Goal: Entertainment & Leisure: Consume media (video, audio)

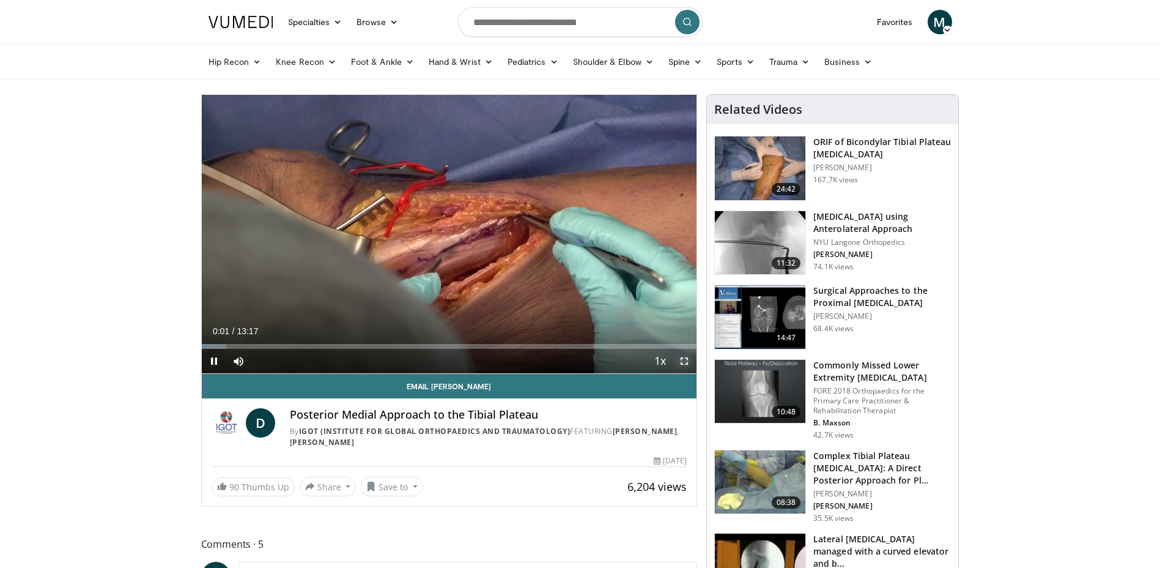
click at [683, 363] on span "Video Player" at bounding box center [684, 361] width 24 height 24
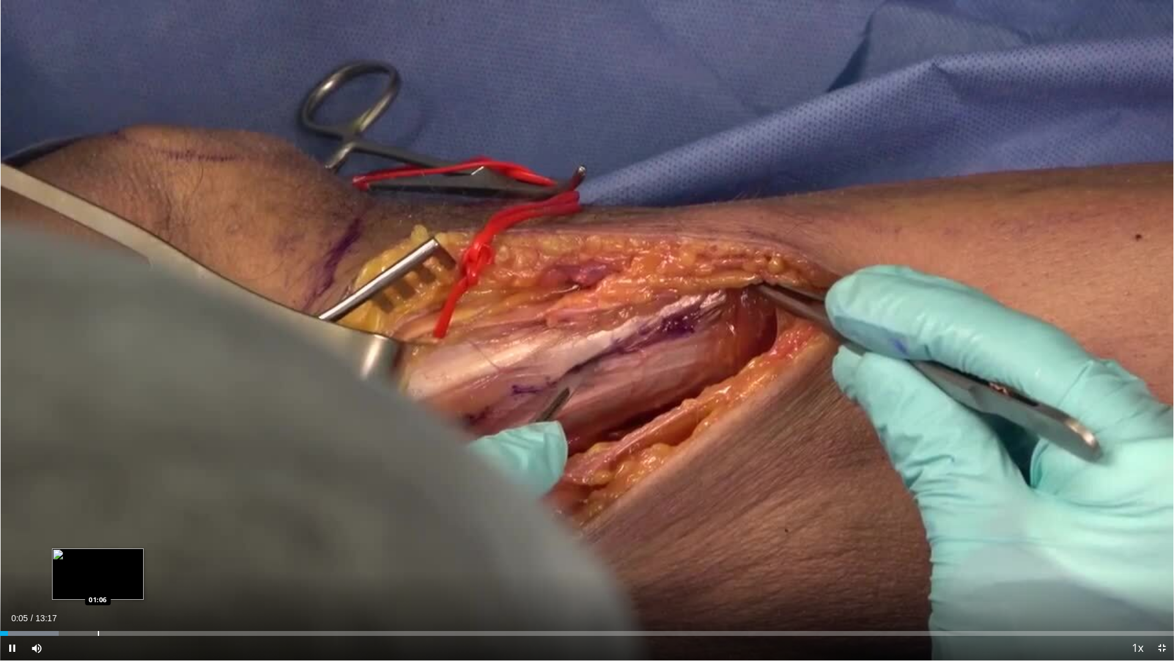
click at [98, 567] on div "Loaded : 5.02% 00:05 01:06" at bounding box center [587, 630] width 1174 height 12
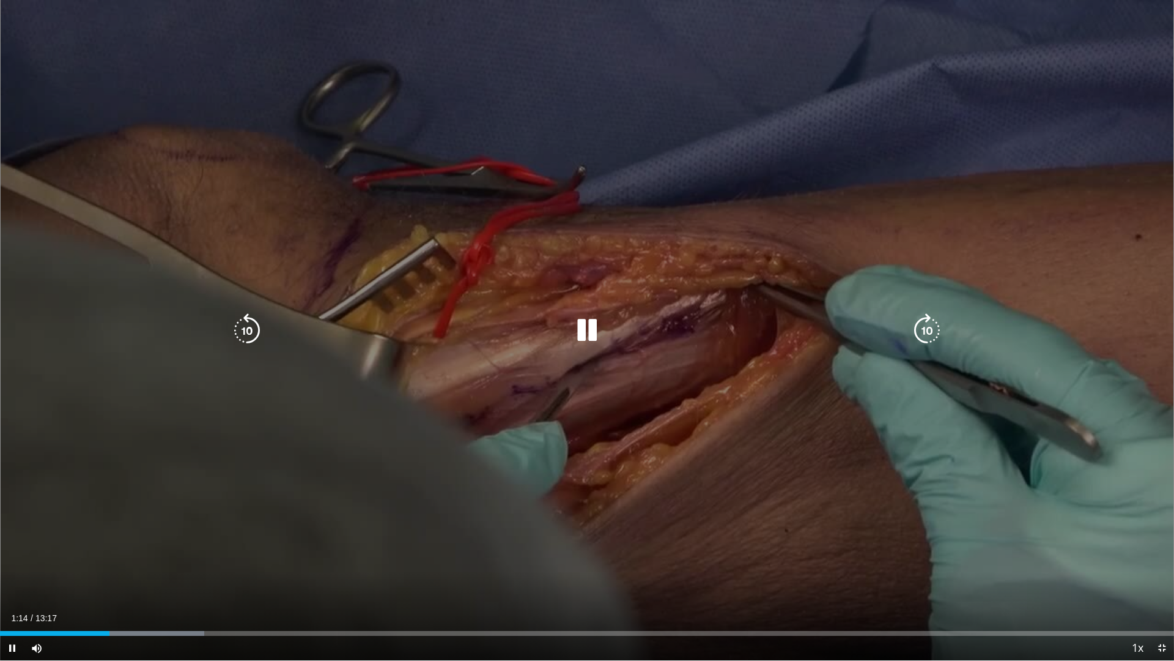
drag, startPoint x: 580, startPoint y: 327, endPoint x: 656, endPoint y: 188, distance: 157.7
click at [656, 188] on div "10 seconds Tap to unmute" at bounding box center [587, 330] width 1174 height 660
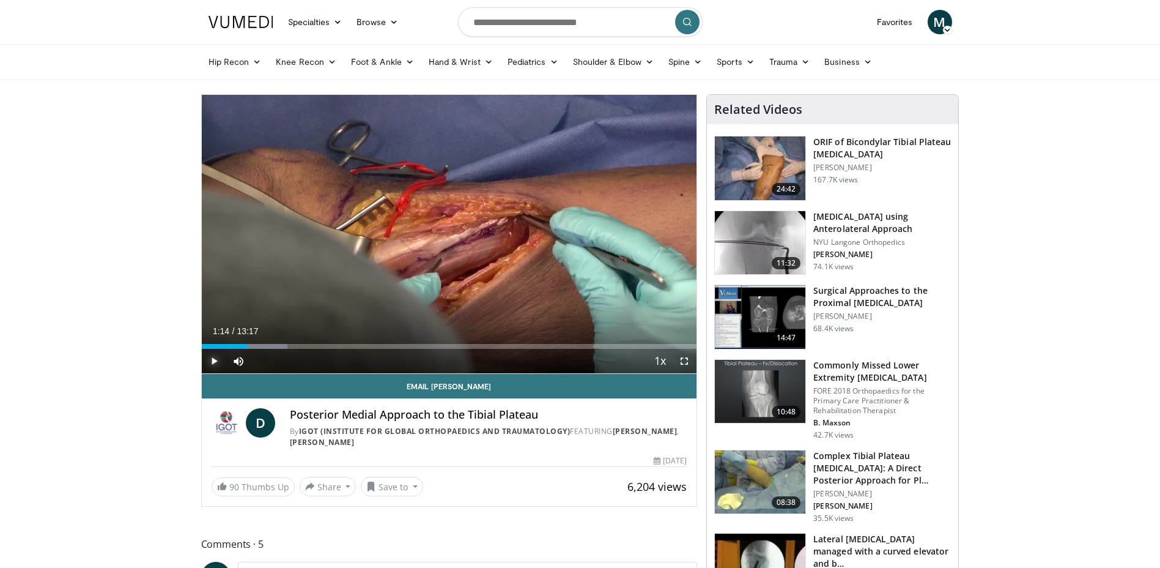
click at [216, 354] on span "Video Player" at bounding box center [214, 361] width 24 height 24
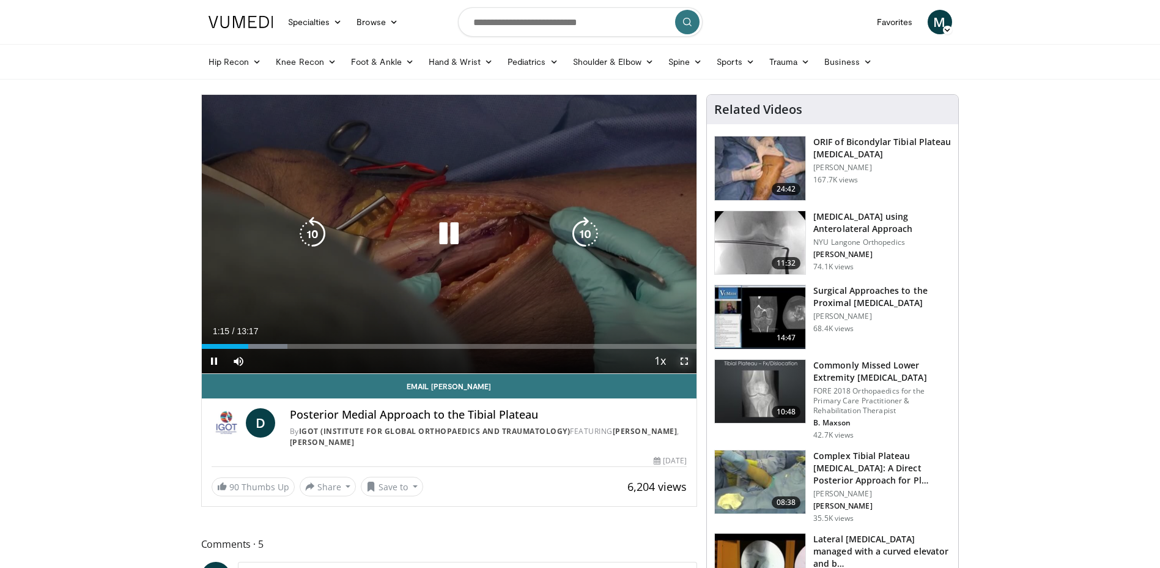
drag, startPoint x: 679, startPoint y: 360, endPoint x: 682, endPoint y: 426, distance: 66.1
click at [679, 360] on span "Video Player" at bounding box center [684, 361] width 24 height 24
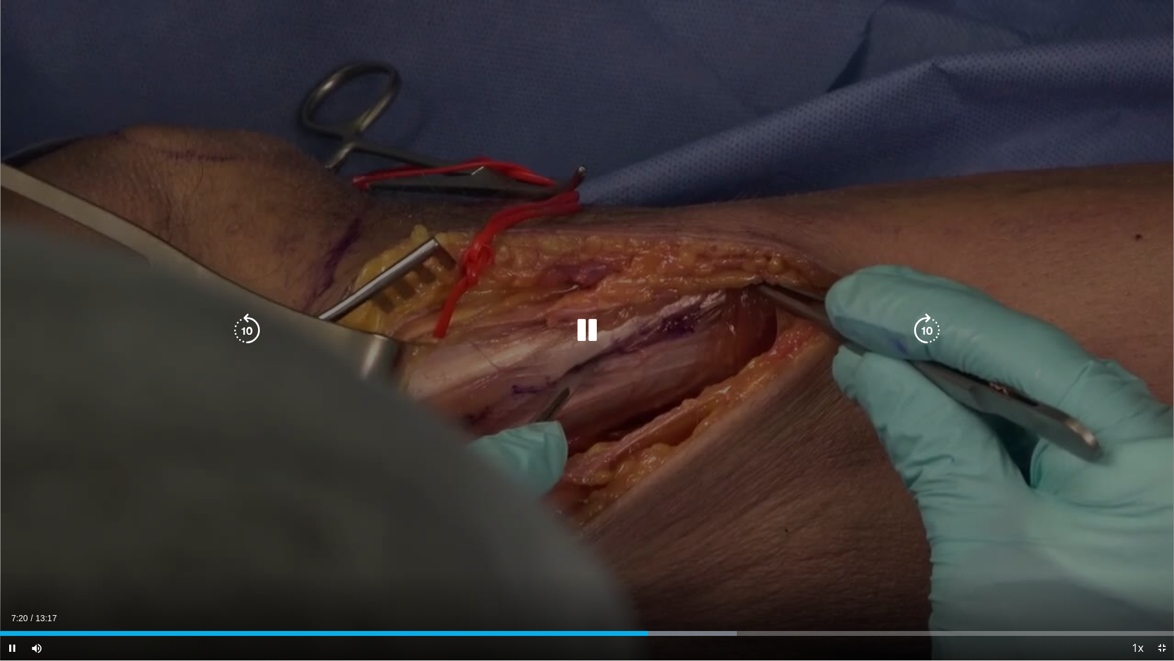
click at [252, 330] on icon "Video Player" at bounding box center [247, 330] width 34 height 34
click at [252, 330] on div "20 seconds Tap to unmute" at bounding box center [587, 330] width 1174 height 660
click at [252, 330] on icon "Video Player" at bounding box center [247, 330] width 34 height 34
click at [574, 338] on icon "Video Player" at bounding box center [587, 330] width 34 height 34
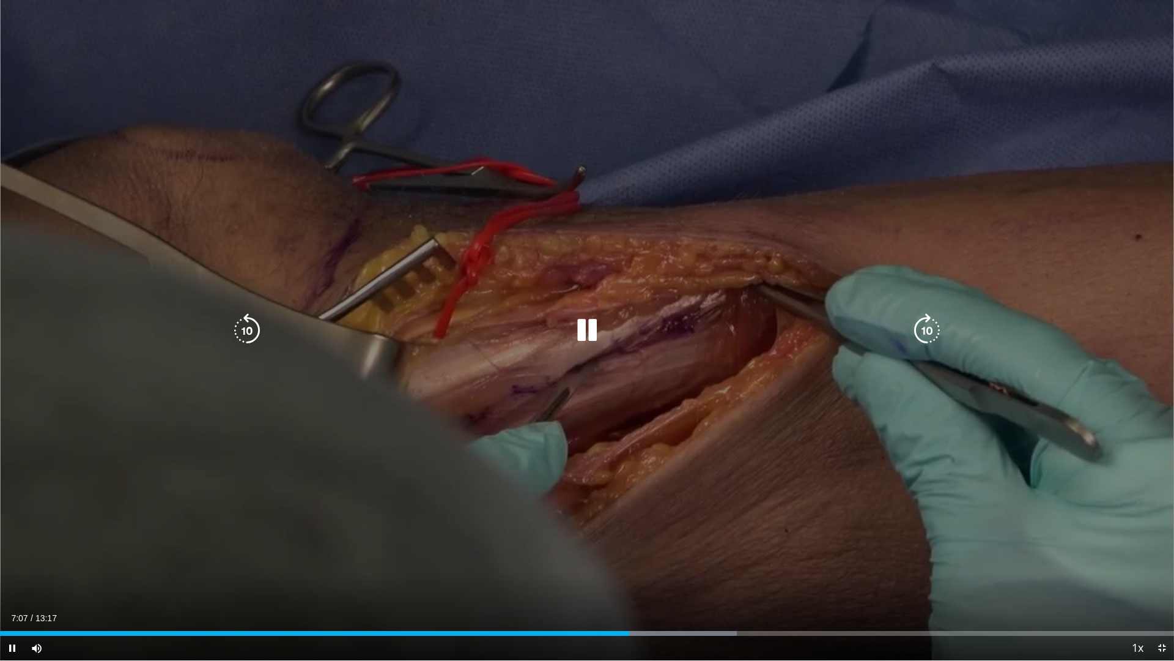
click at [582, 335] on icon "Video Player" at bounding box center [587, 330] width 34 height 34
click at [586, 332] on icon "Video Player" at bounding box center [587, 330] width 34 height 34
click at [256, 324] on icon "Video Player" at bounding box center [247, 330] width 34 height 34
click at [250, 331] on icon "Video Player" at bounding box center [247, 330] width 34 height 34
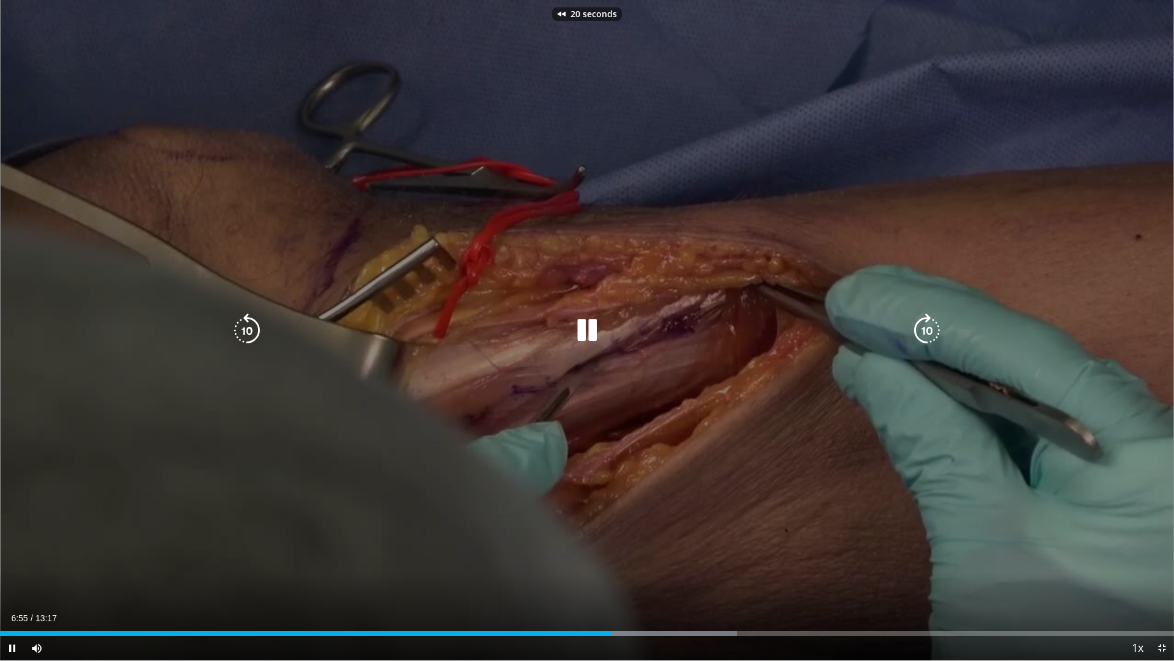
click at [250, 331] on icon "Video Player" at bounding box center [247, 330] width 34 height 34
click at [930, 332] on icon "Video Player" at bounding box center [927, 330] width 34 height 34
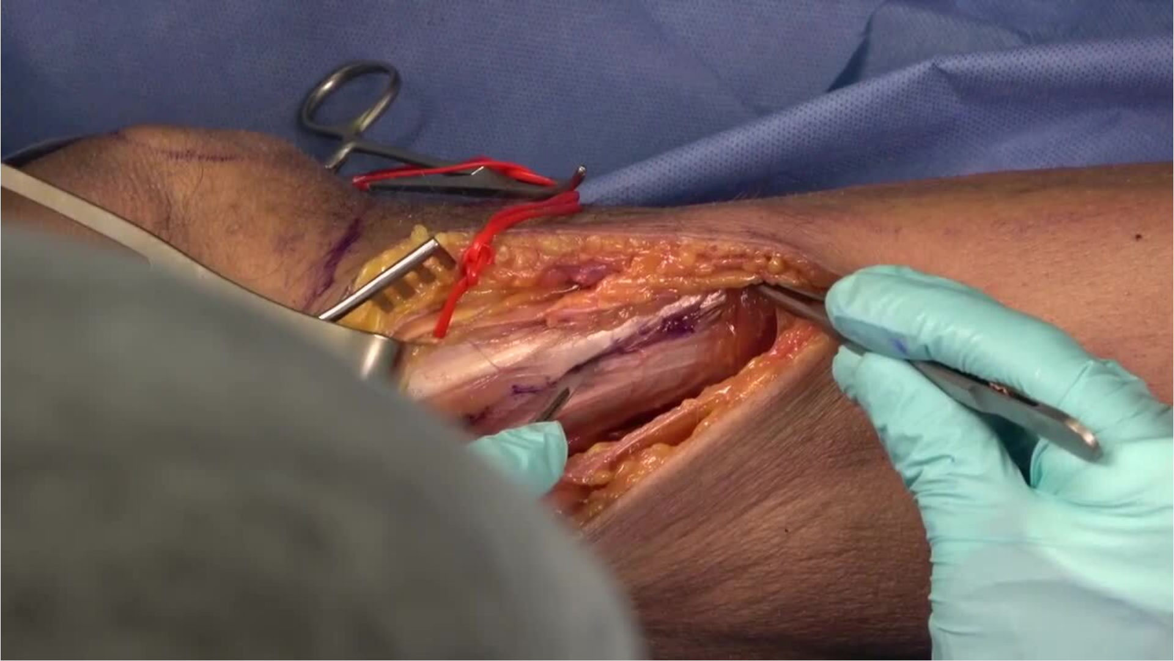
click at [930, 332] on div "30 seconds Tap to unmute" at bounding box center [587, 330] width 1174 height 660
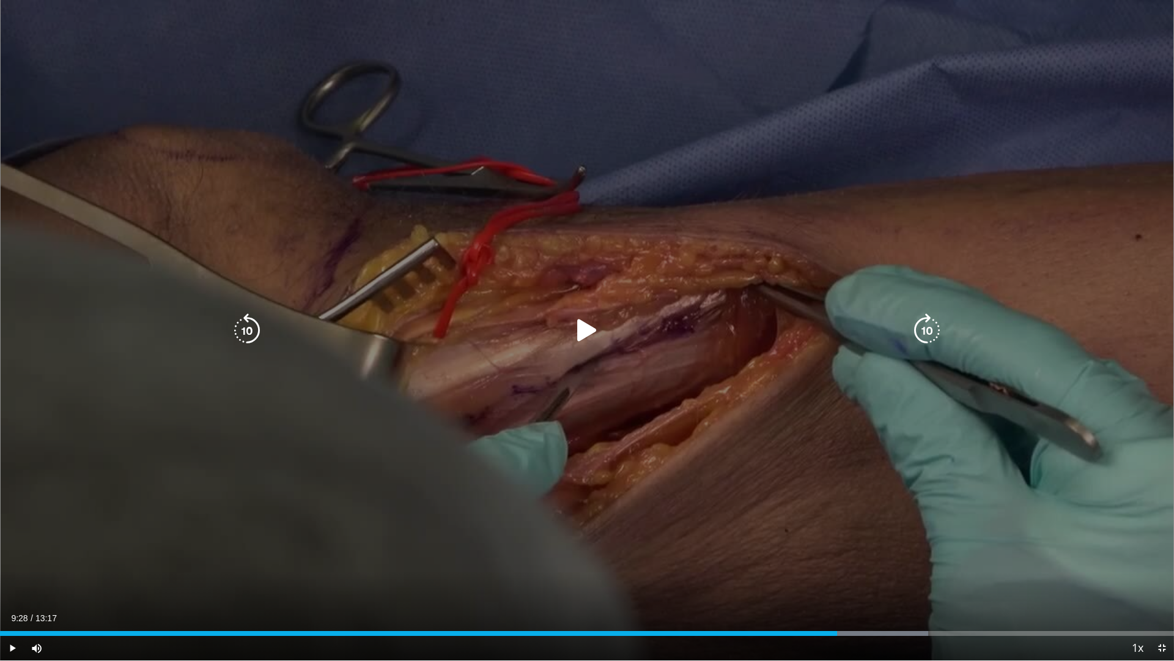
click at [923, 320] on icon "Video Player" at bounding box center [927, 330] width 34 height 34
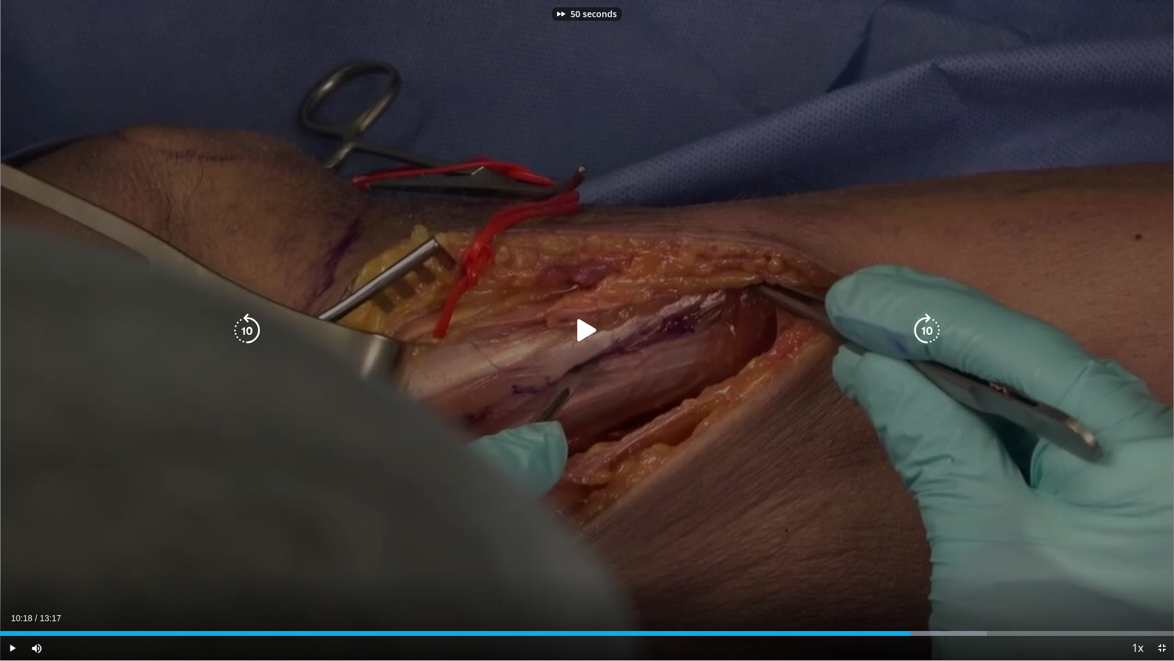
click at [923, 320] on icon "Video Player" at bounding box center [927, 330] width 34 height 34
click at [251, 327] on icon "Video Player" at bounding box center [247, 330] width 34 height 34
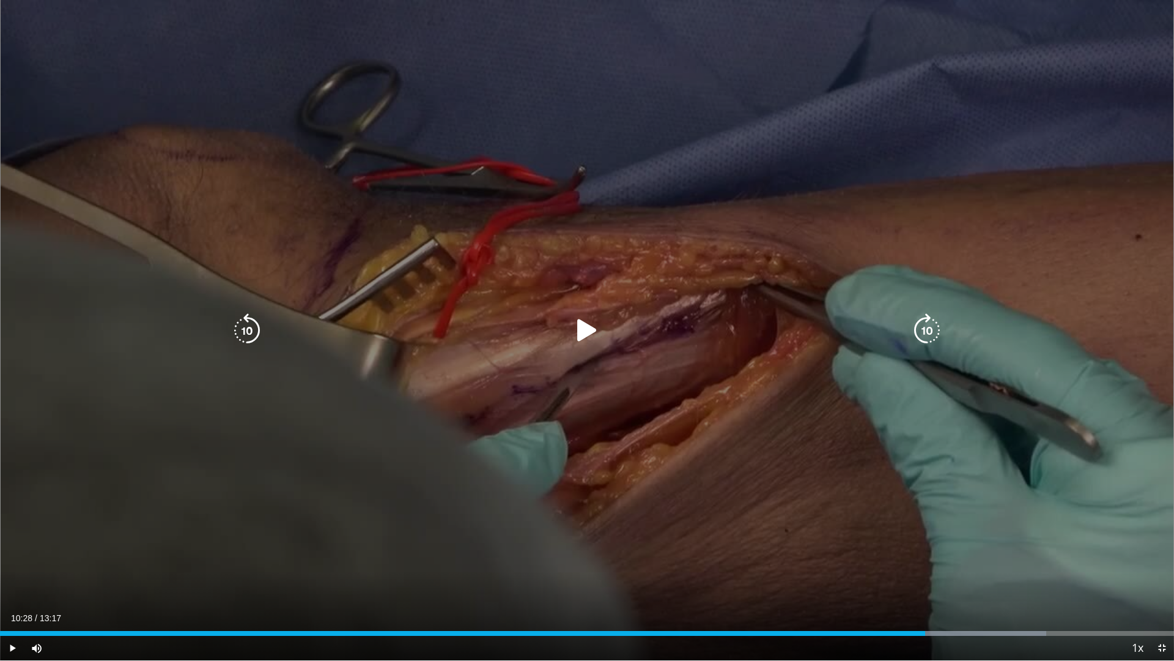
drag, startPoint x: 572, startPoint y: 335, endPoint x: 584, endPoint y: 334, distance: 11.7
click at [584, 334] on icon "Video Player" at bounding box center [587, 330] width 34 height 34
click at [933, 329] on icon "Video Player" at bounding box center [927, 330] width 34 height 34
click at [929, 329] on icon "Video Player" at bounding box center [927, 330] width 34 height 34
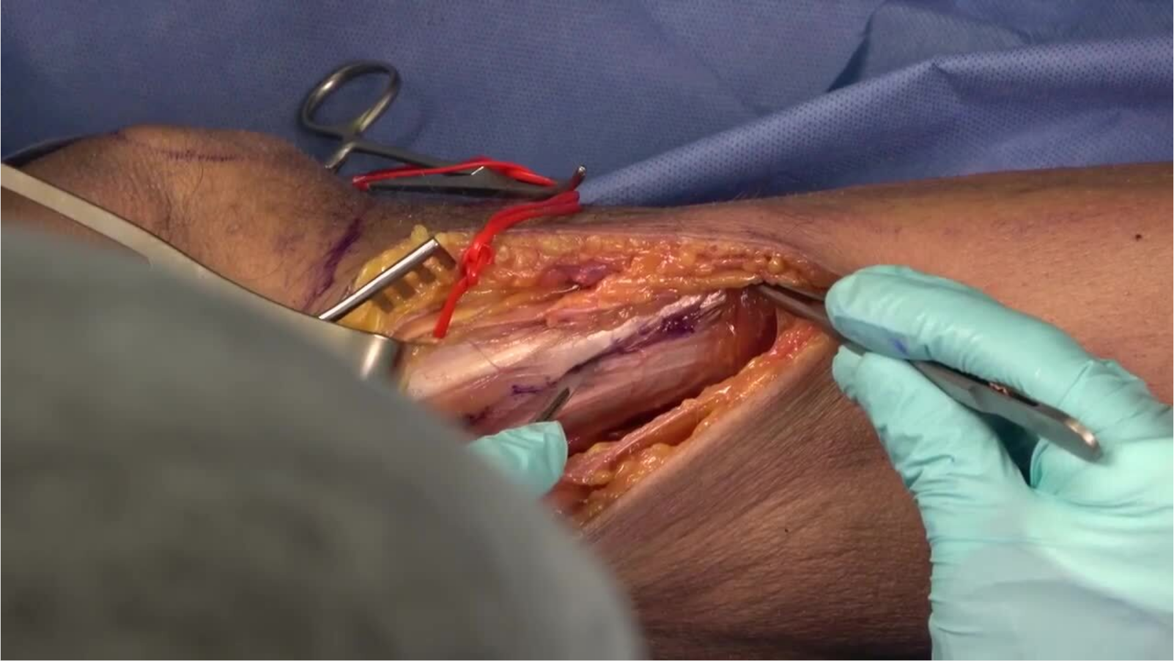
click at [929, 329] on div "30 seconds Tap to unmute" at bounding box center [587, 330] width 1174 height 660
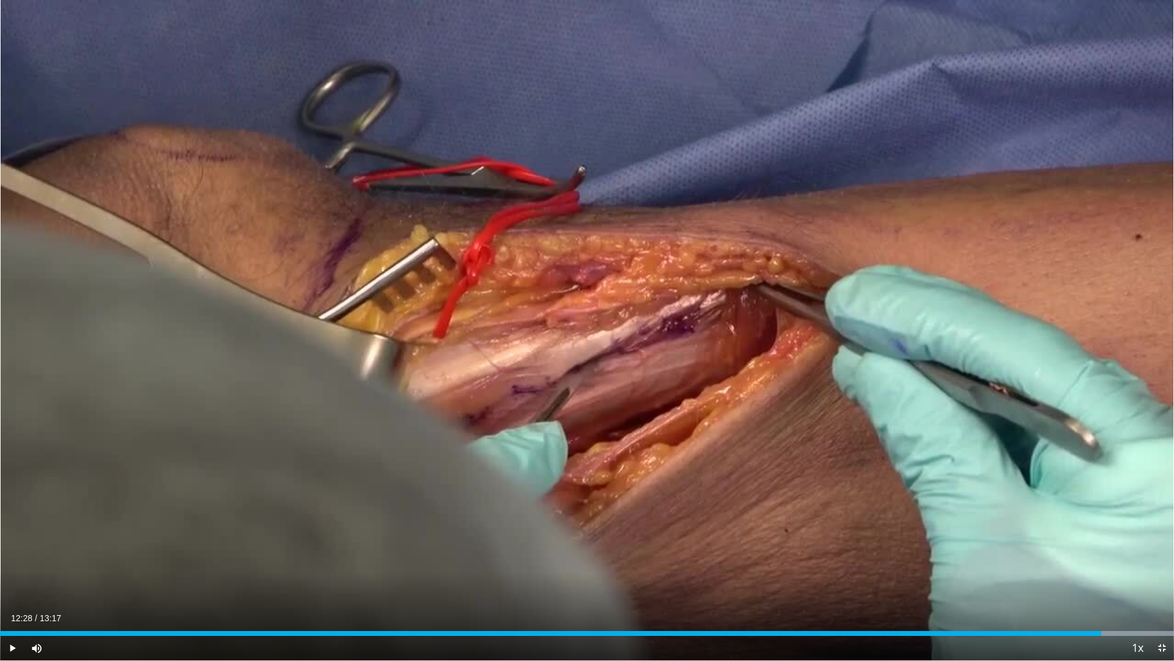
click at [929, 329] on div "30 seconds Tap to unmute" at bounding box center [587, 330] width 1174 height 660
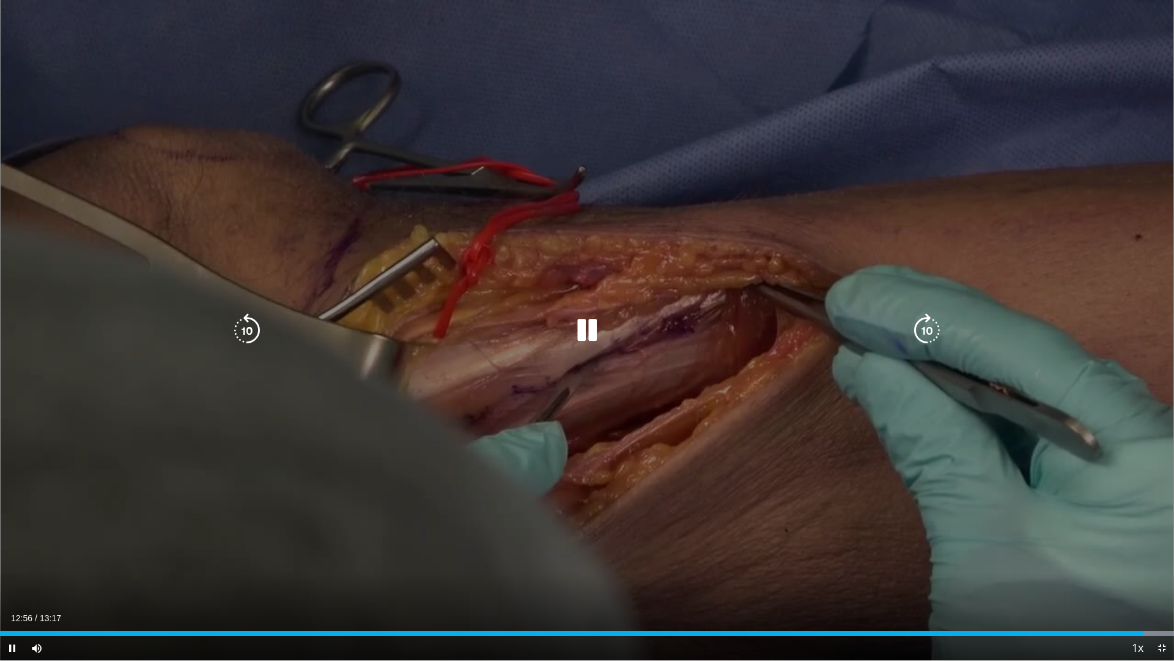
click at [929, 336] on icon "Video Player" at bounding box center [927, 330] width 34 height 34
